Goal: Task Accomplishment & Management: Complete application form

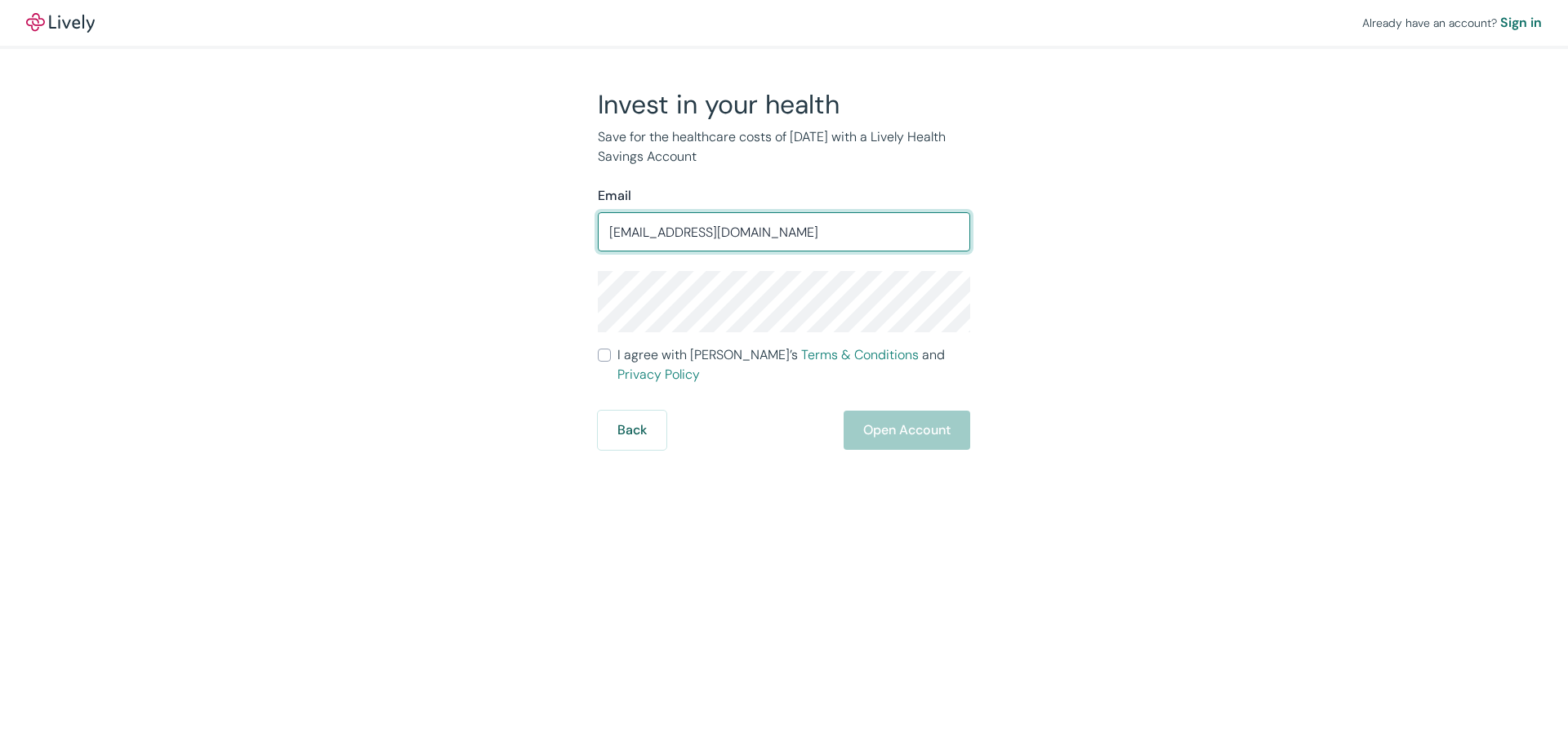
type input "[EMAIL_ADDRESS][DOMAIN_NAME]"
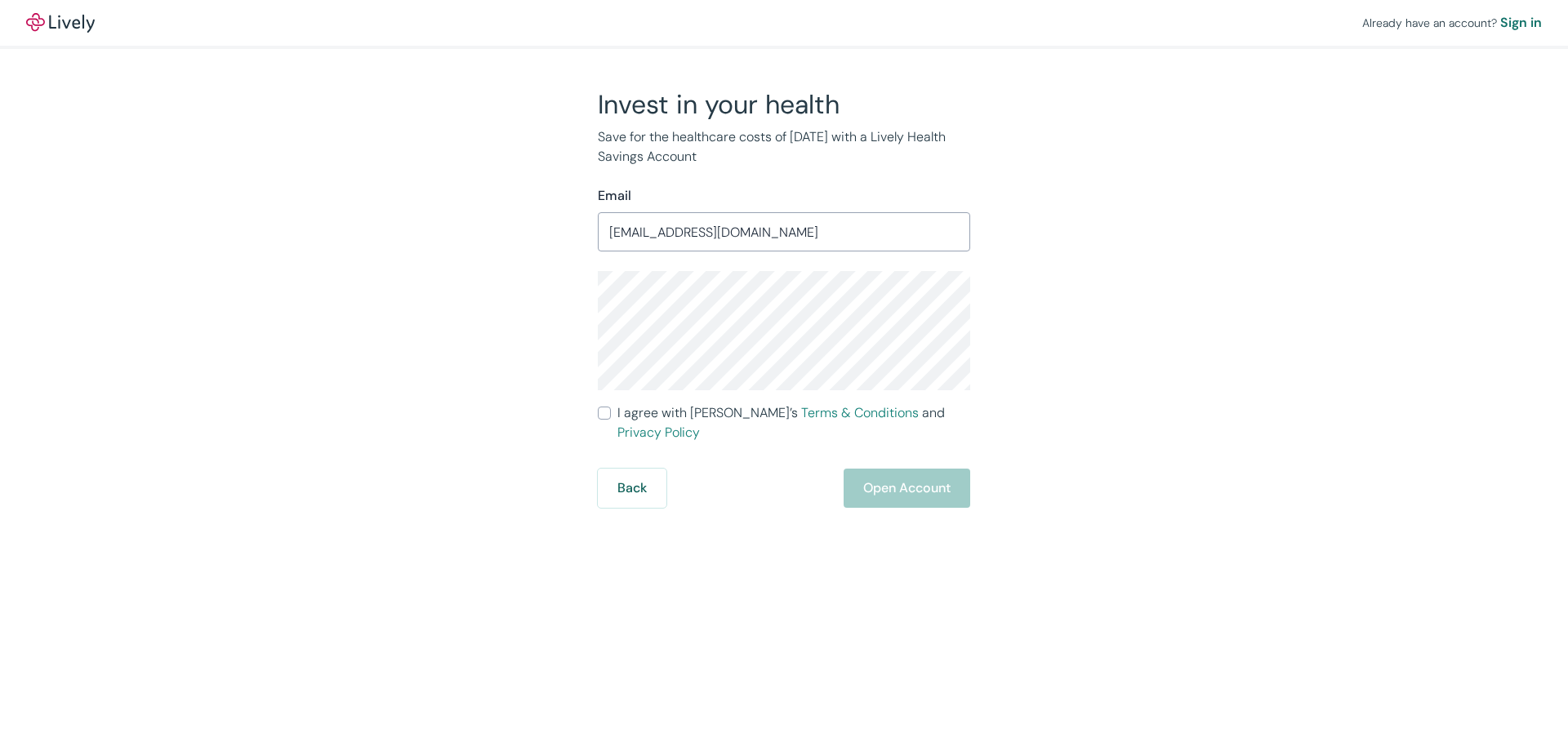
click at [607, 411] on input "I agree with Lively’s Terms & Conditions and Privacy Policy" at bounding box center [604, 413] width 13 height 13
checkbox input "true"
click at [912, 469] on button "Open Account" at bounding box center [907, 488] width 127 height 39
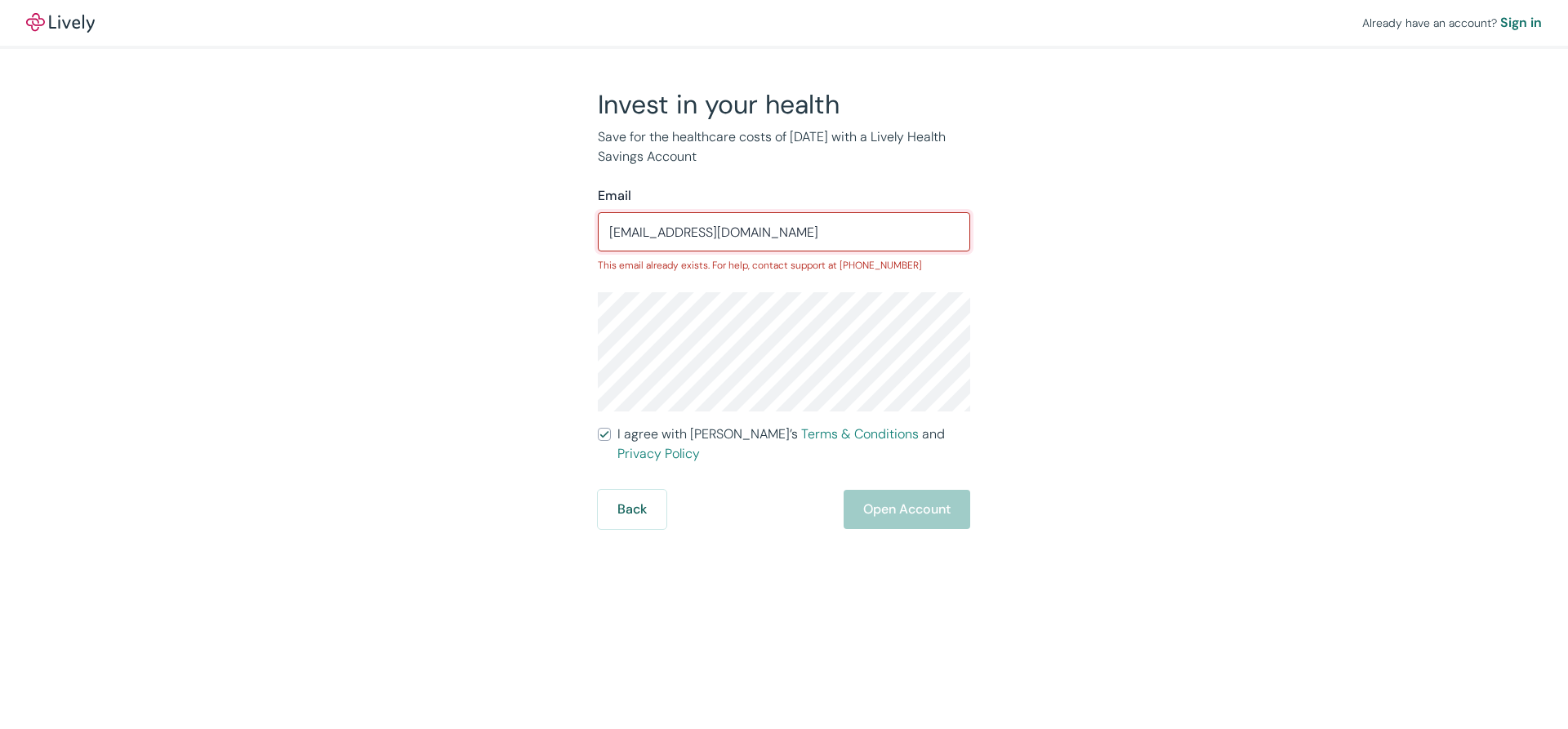
click at [763, 227] on input "[EMAIL_ADDRESS][DOMAIN_NAME]" at bounding box center [783, 231] width 372 height 33
drag, startPoint x: 763, startPoint y: 227, endPoint x: 485, endPoint y: 241, distance: 278.4
click at [485, 241] on div "Invest in your health Save for the healthcare costs of [DATE] with a Lively Hea…" at bounding box center [774, 309] width 784 height 441
type input "oliviakraemer"
click at [610, 490] on button "Back" at bounding box center [632, 510] width 69 height 39
